Goal: Task Accomplishment & Management: Complete application form

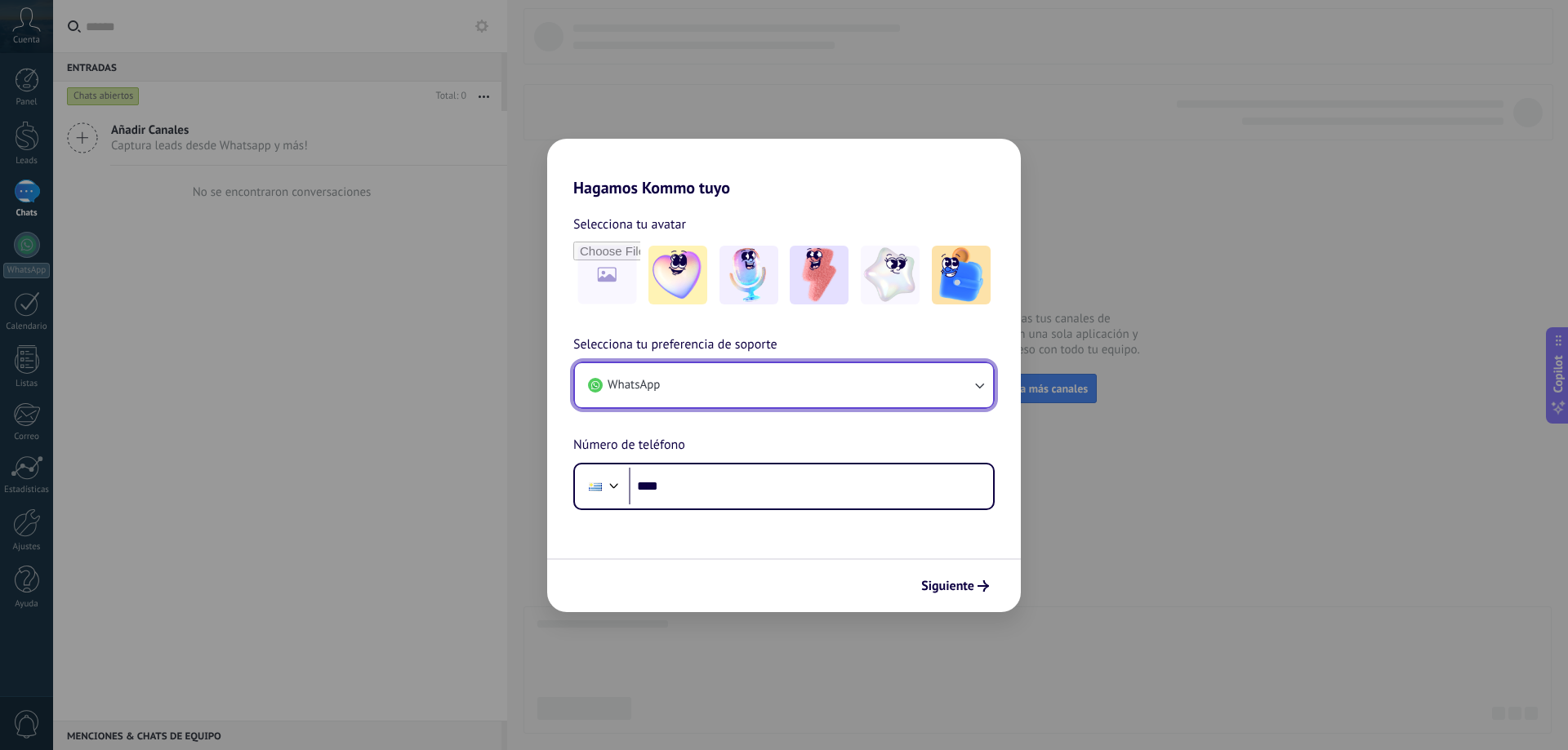
click at [844, 381] on button "WhatsApp" at bounding box center [784, 385] width 418 height 44
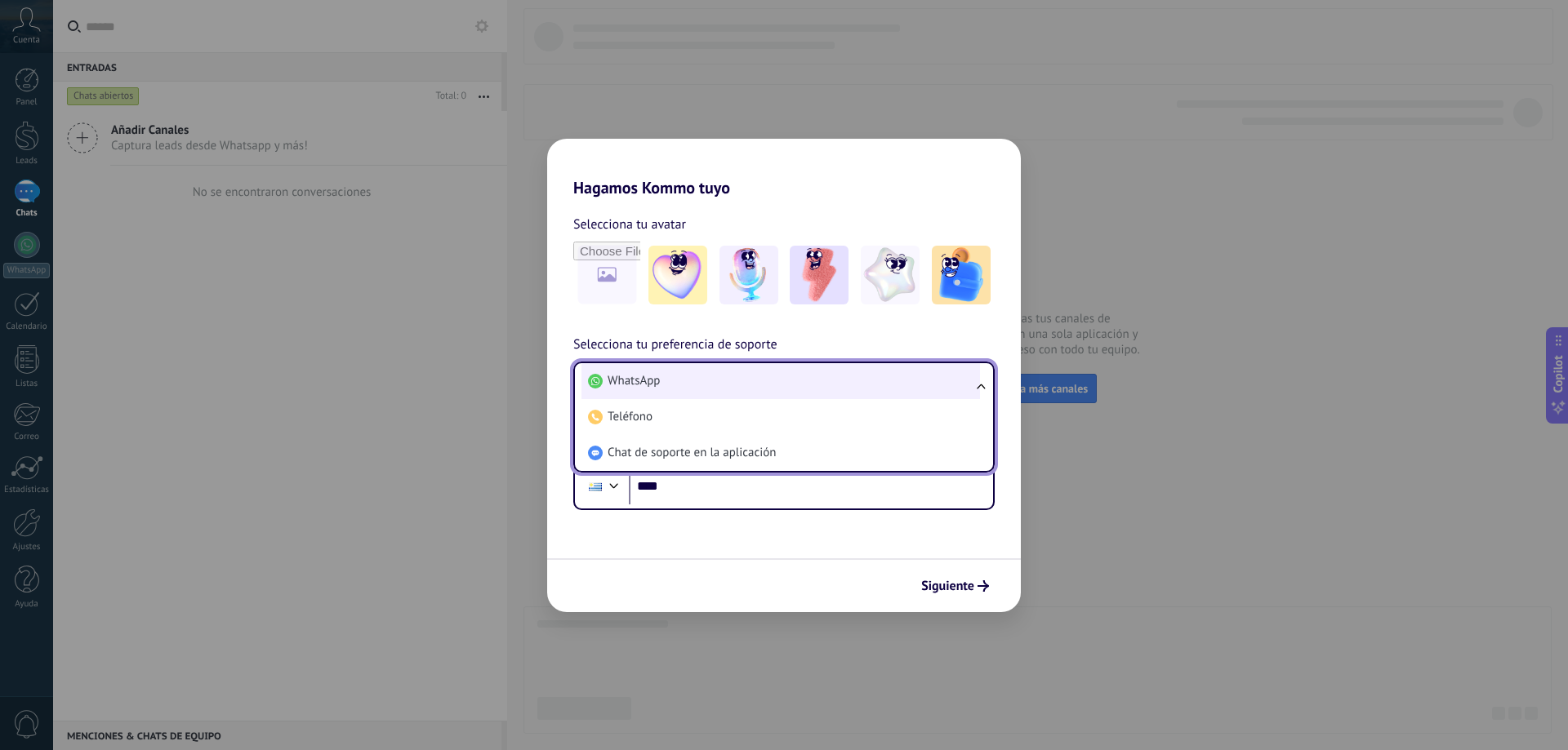
click at [681, 382] on li "WhatsApp" at bounding box center [780, 381] width 398 height 36
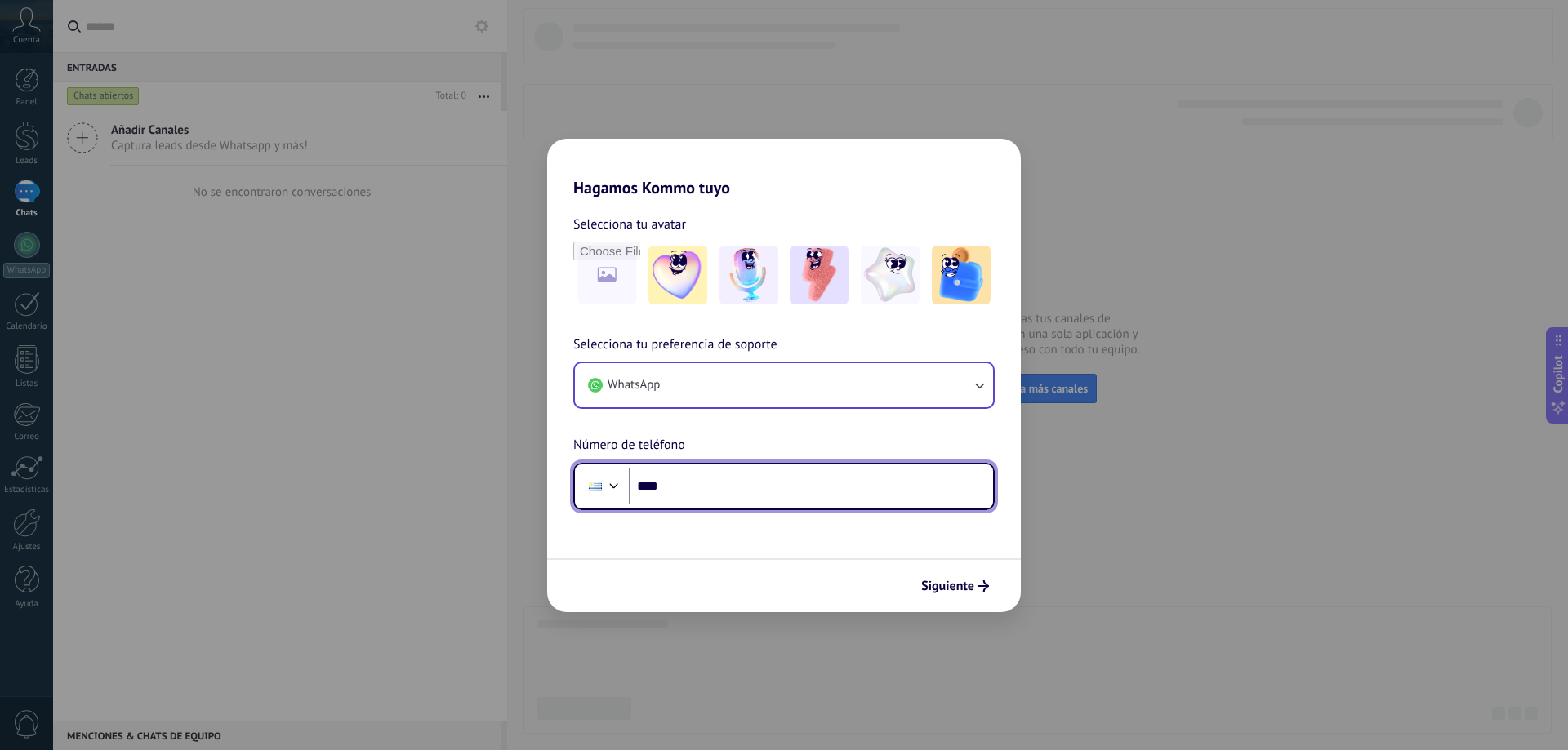
click at [695, 489] on input "****" at bounding box center [811, 487] width 364 height 38
type input "**********"
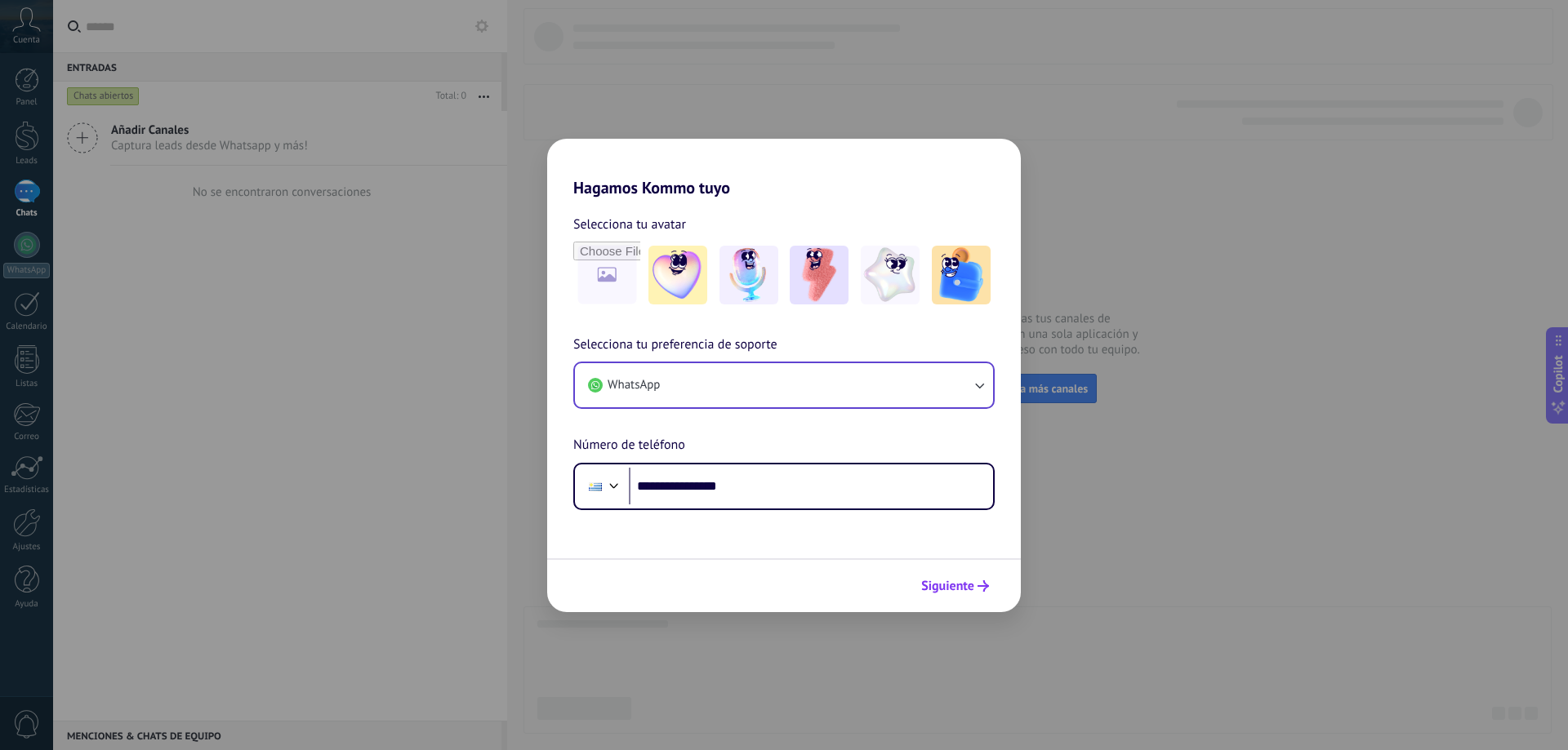
click at [957, 583] on span "Siguiente" at bounding box center [947, 586] width 53 height 12
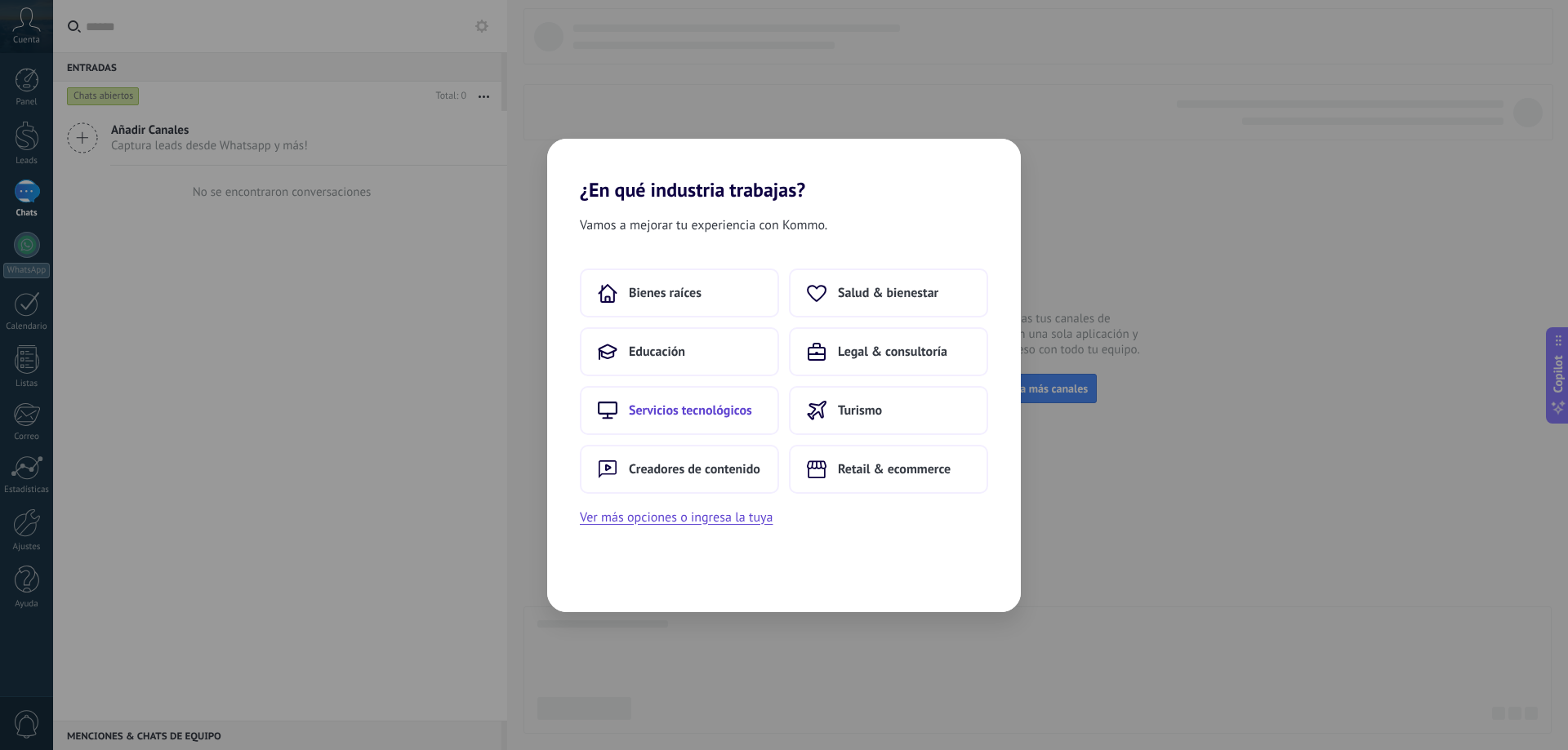
click at [685, 419] on button "Servicios tecnológicos" at bounding box center [679, 410] width 199 height 49
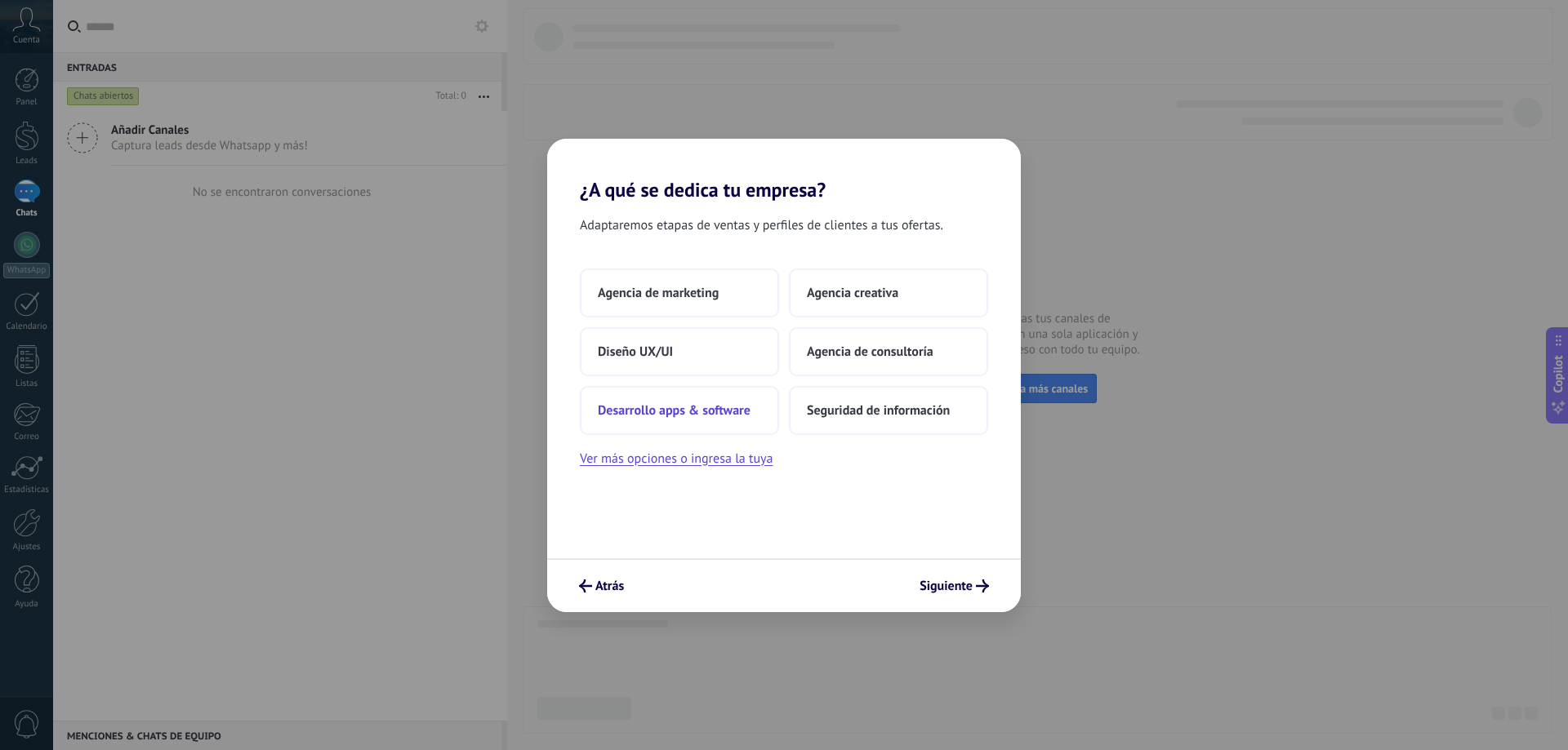
click at [691, 413] on span "Desarrollo apps & software" at bounding box center [673, 411] width 153 height 16
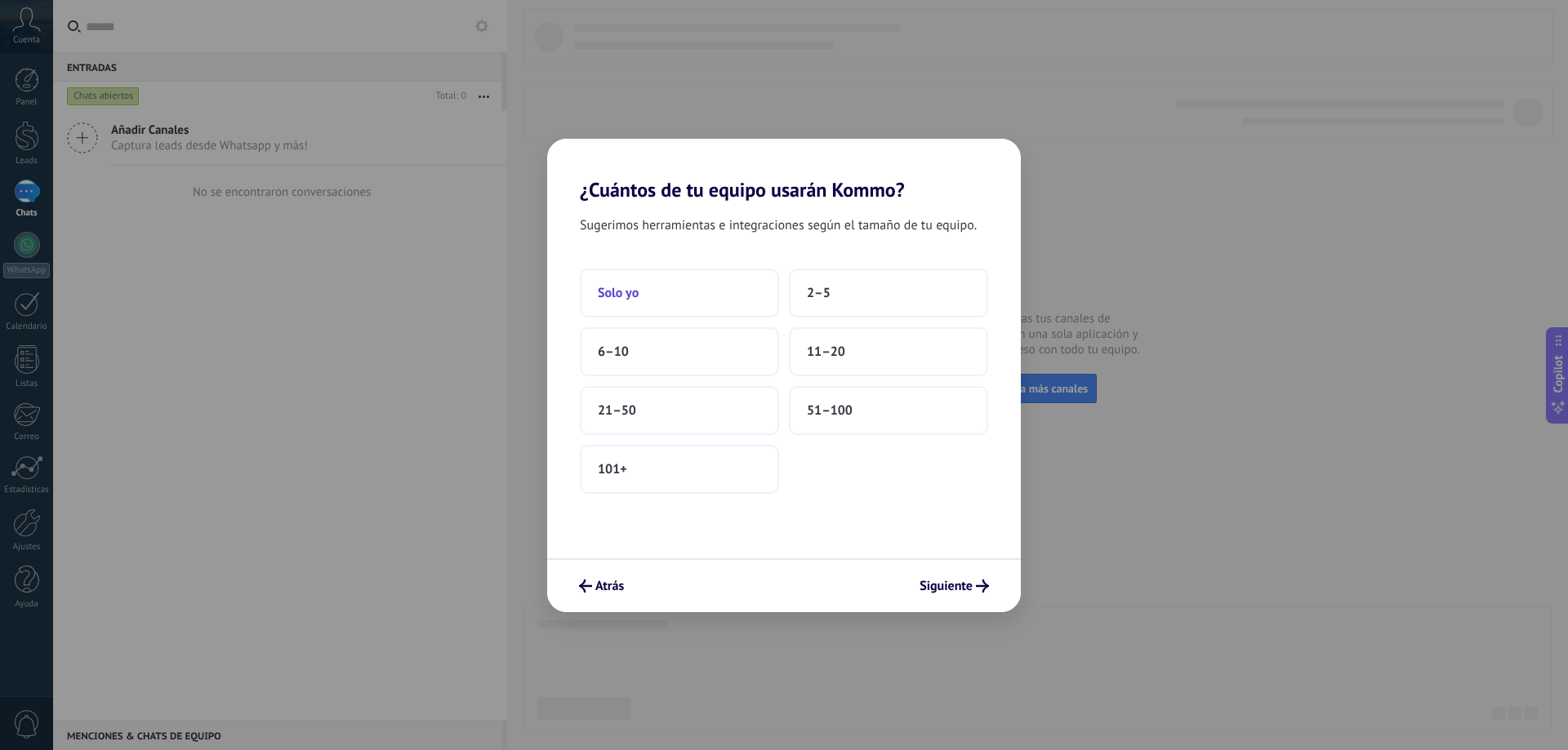
click at [624, 303] on button "Solo yo" at bounding box center [679, 293] width 199 height 49
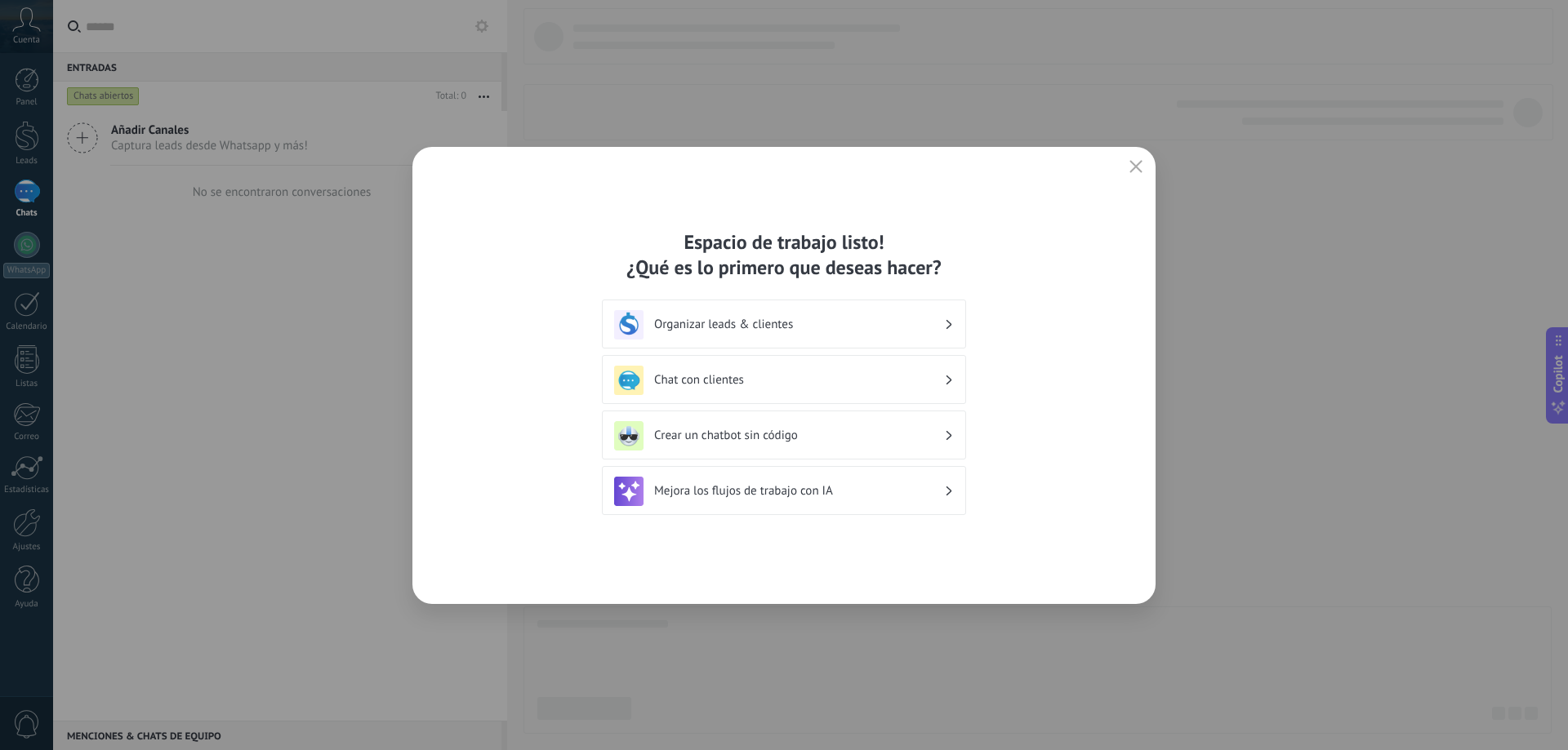
click at [782, 330] on h3 "Organizar leads & clientes" at bounding box center [798, 324] width 290 height 15
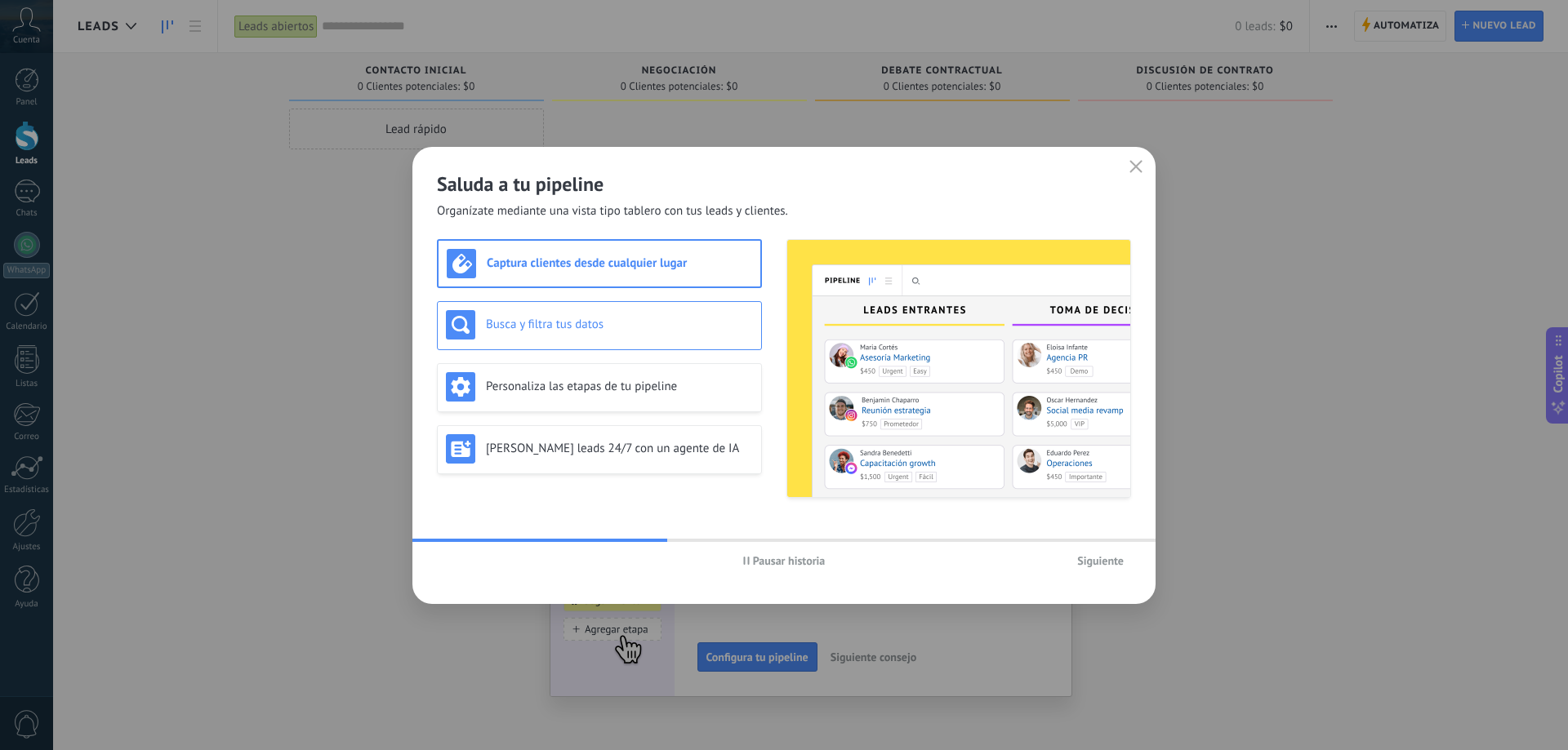
click at [580, 321] on h3 "Busca y filtra tus datos" at bounding box center [619, 324] width 267 height 15
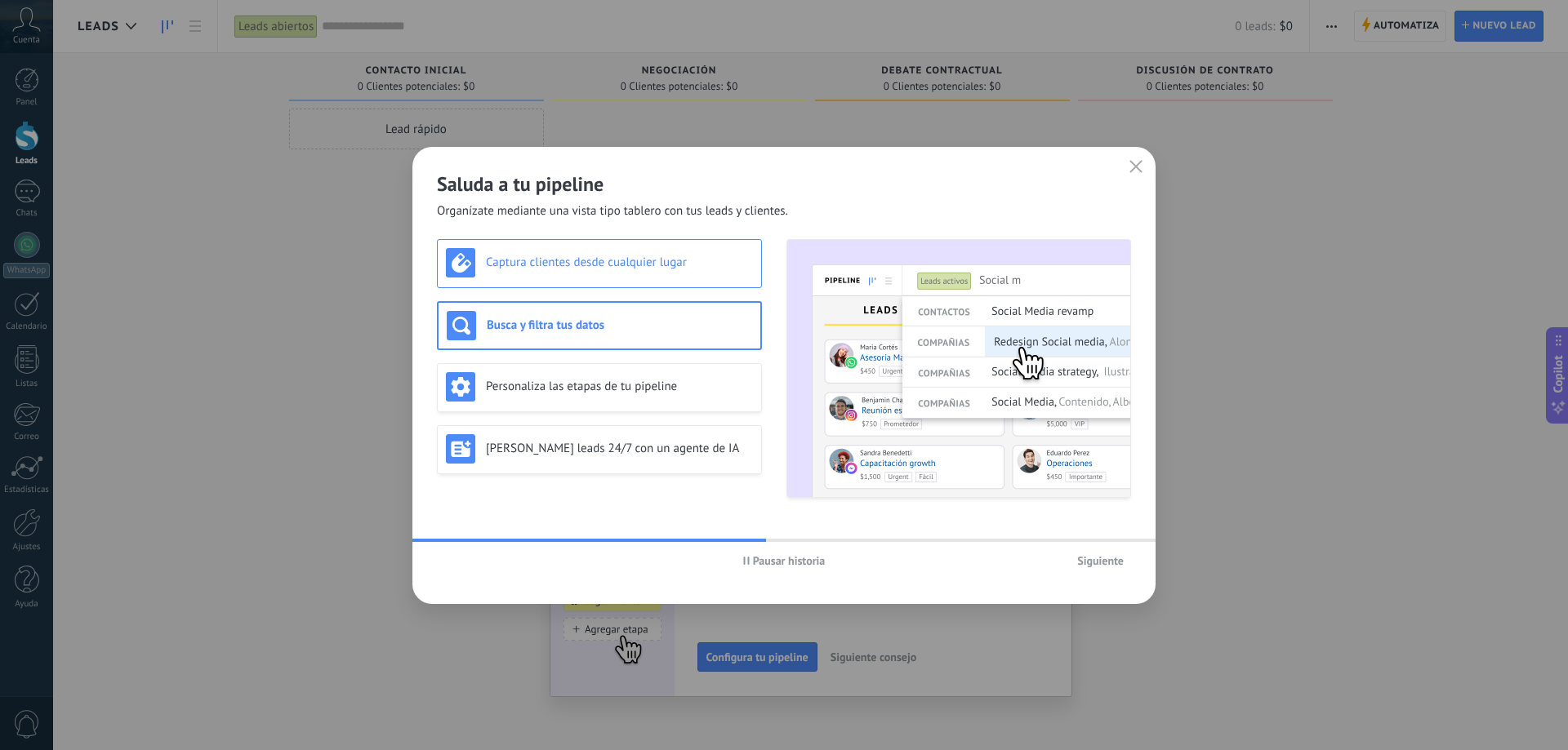
click at [586, 282] on div "Captura clientes desde cualquier lugar" at bounding box center [599, 263] width 325 height 49
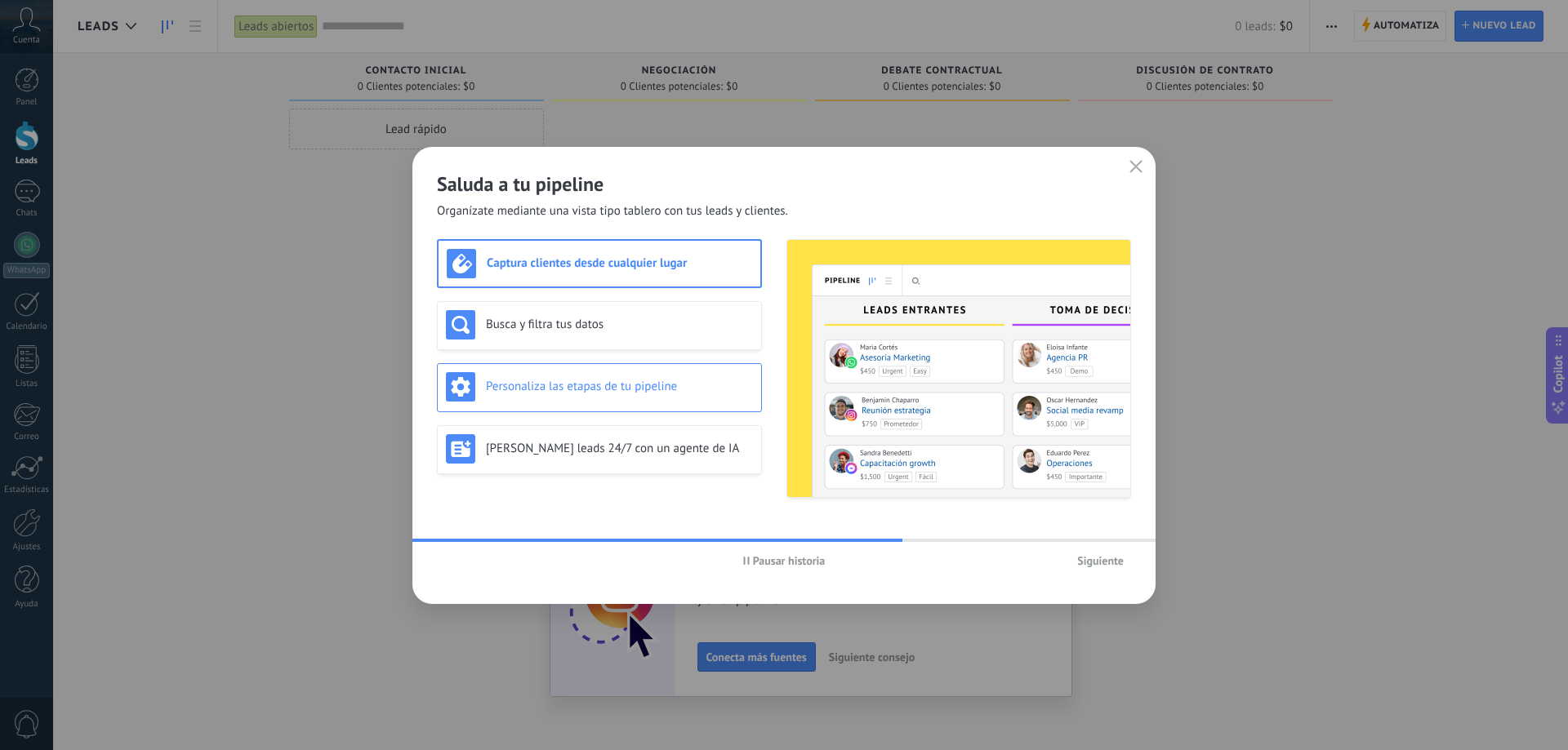
click at [596, 380] on h3 "Personaliza las etapas de tu pipeline" at bounding box center [619, 386] width 267 height 15
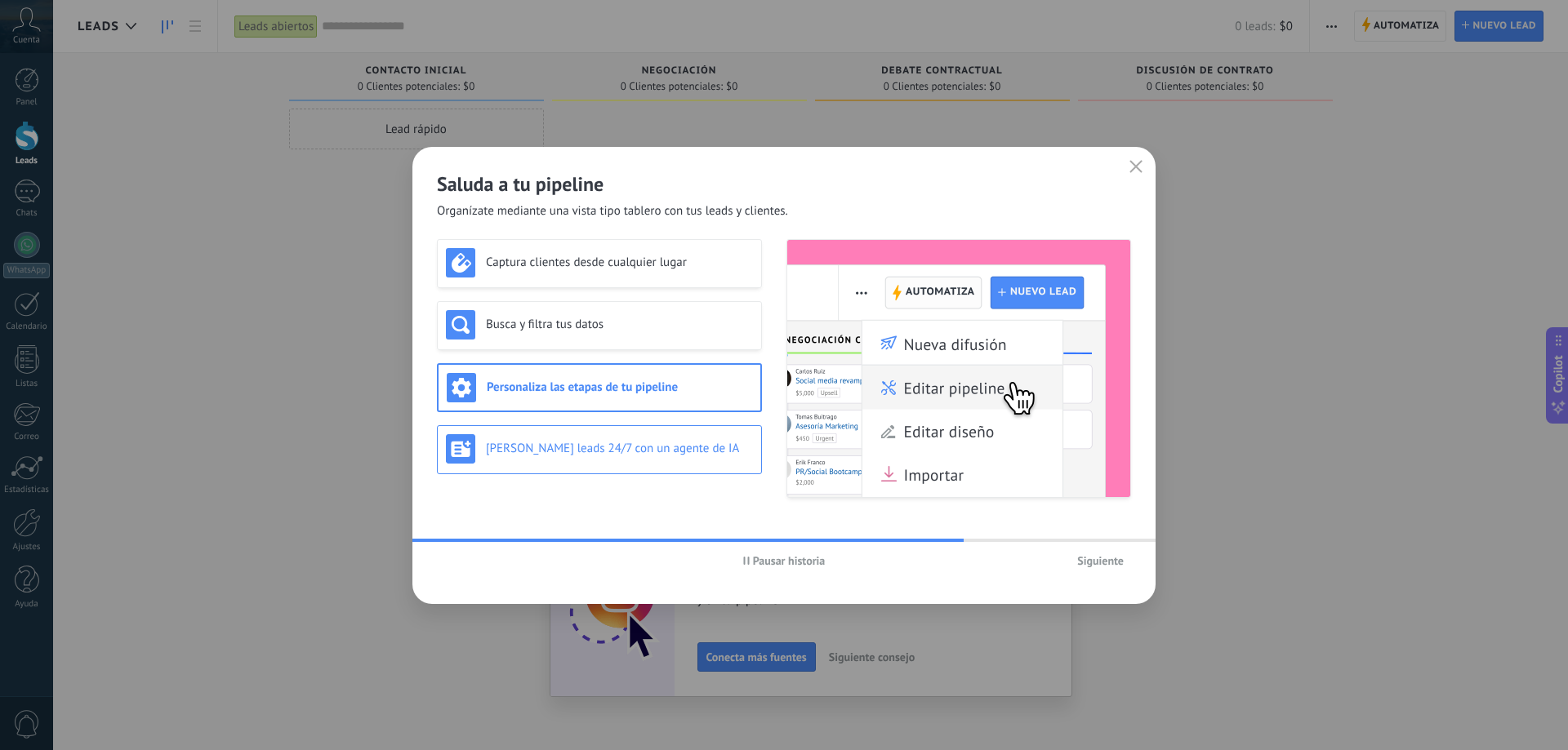
click at [619, 431] on div "[PERSON_NAME] leads 24/7 con un agente de IA" at bounding box center [599, 449] width 325 height 49
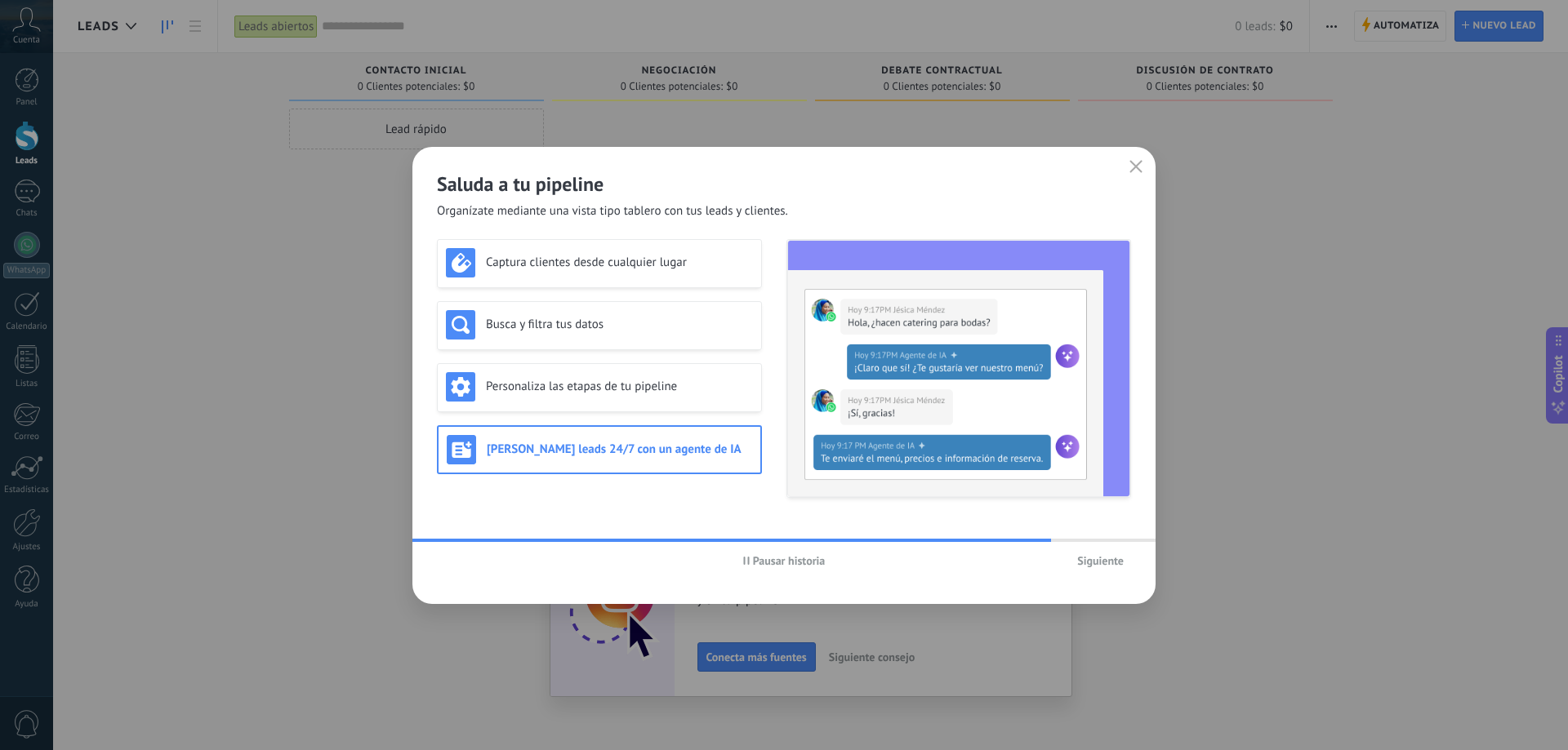
click at [1090, 560] on span "Siguiente" at bounding box center [1100, 561] width 46 height 12
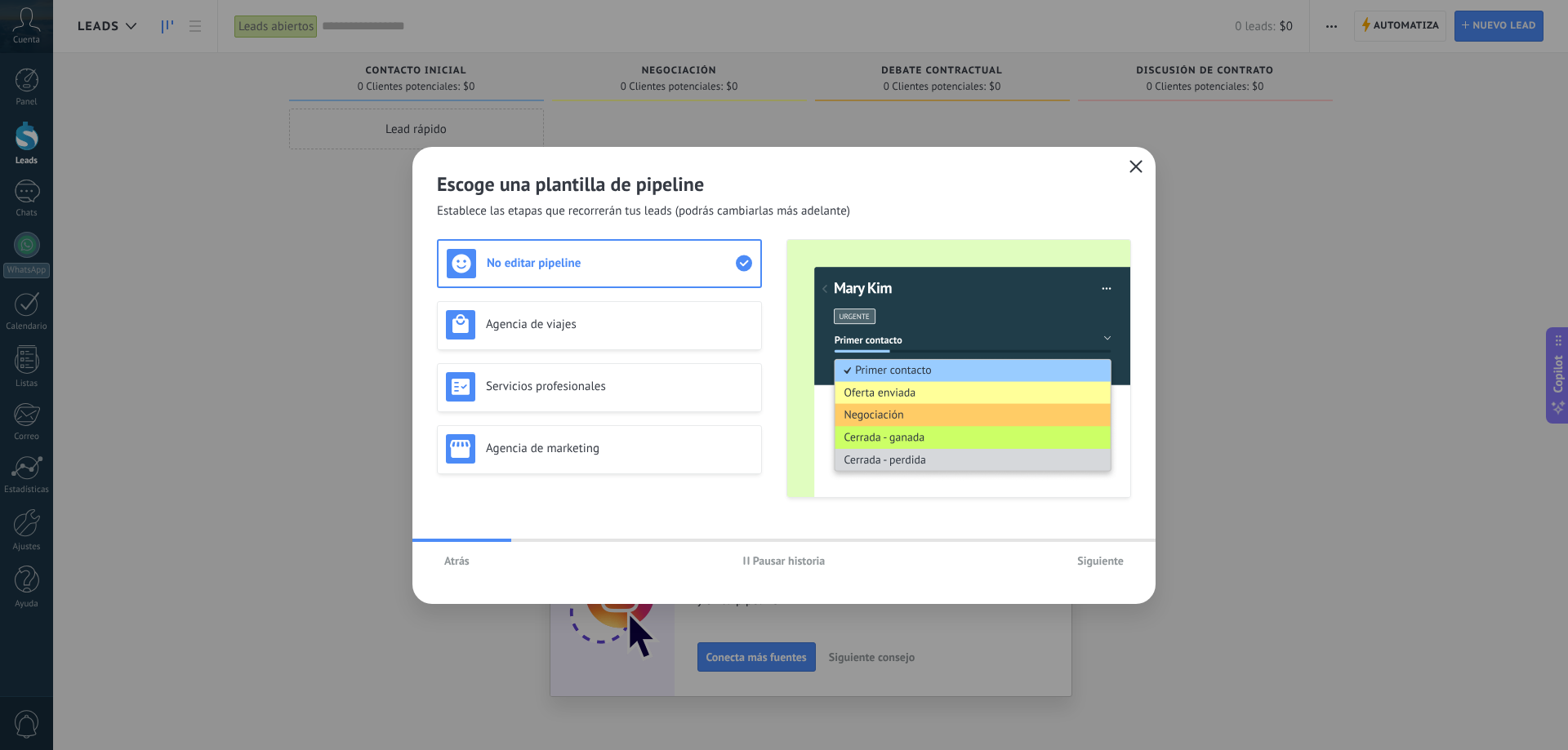
click at [1137, 164] on icon "button" at bounding box center [1136, 166] width 13 height 13
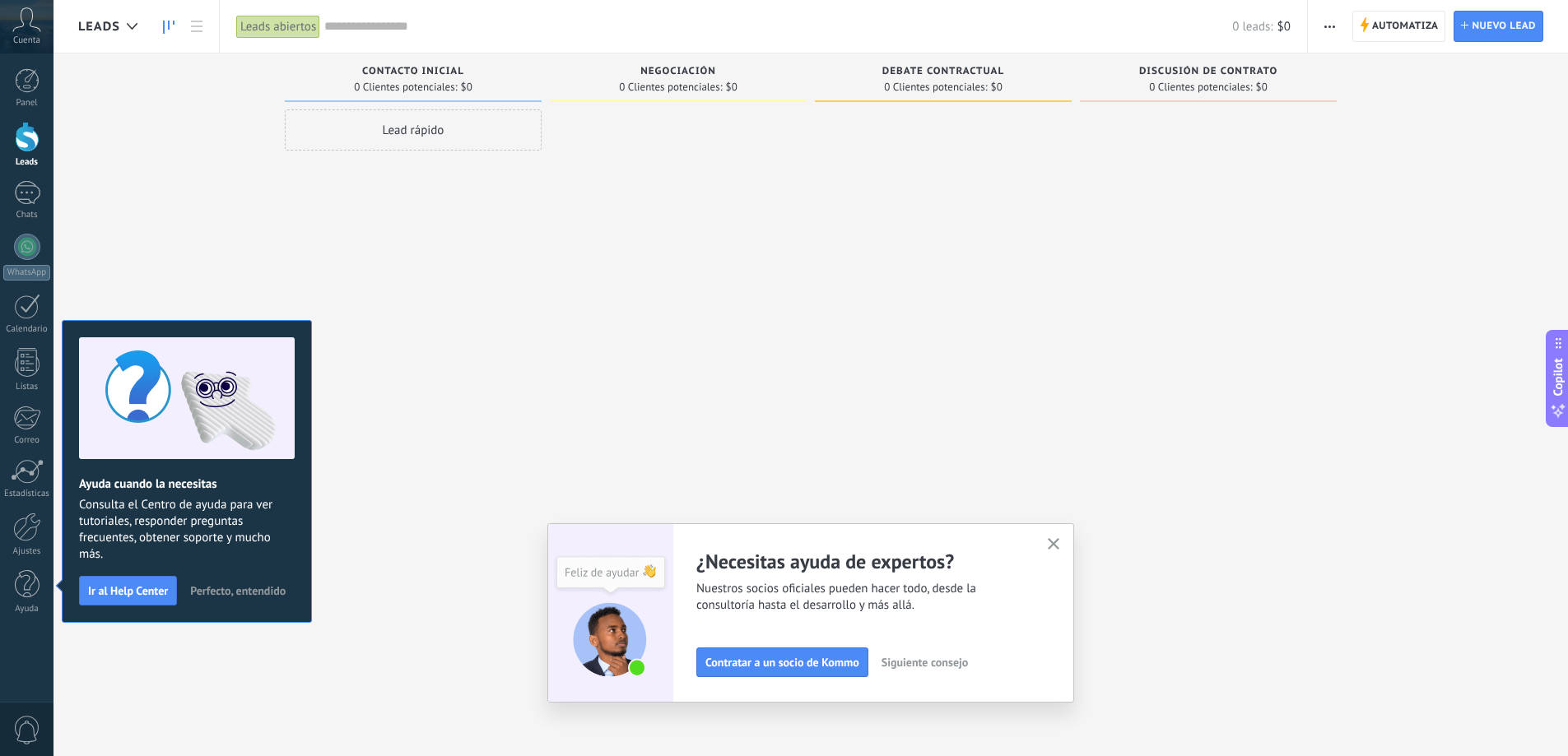
click at [206, 590] on span "Perfecto, entendido" at bounding box center [238, 590] width 95 height 12
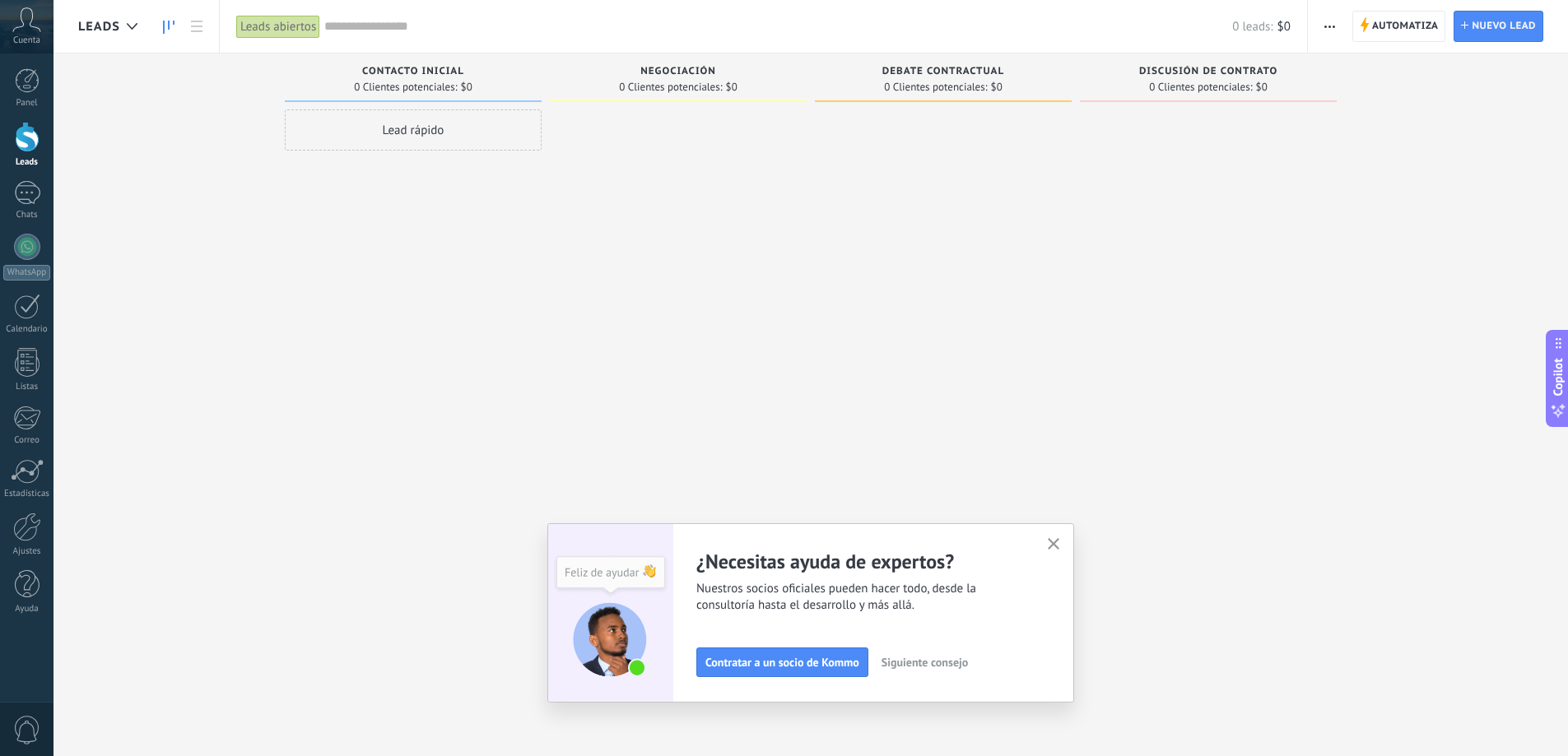
click at [1060, 542] on use "button" at bounding box center [1054, 544] width 13 height 13
